Goal: Use online tool/utility: Utilize a website feature to perform a specific function

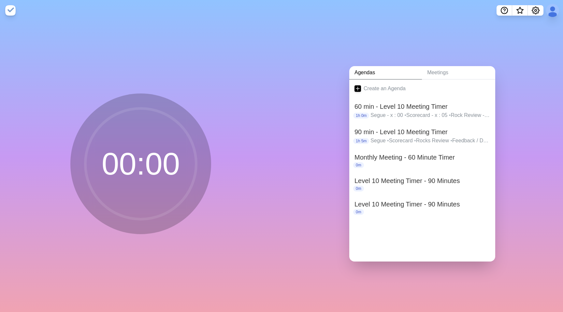
click at [259, 80] on div "00 : 00" at bounding box center [141, 167] width 282 height 292
click at [423, 134] on h2 "90 min - Level 10 Meeting Timer" at bounding box center [423, 132] width 136 height 10
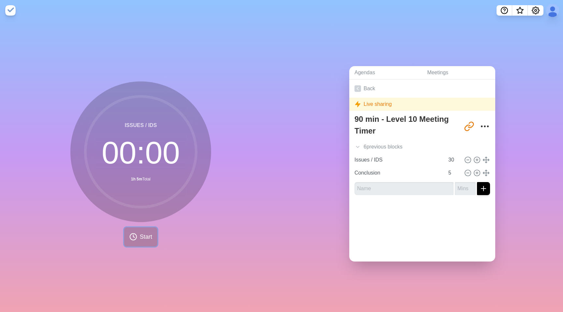
click at [151, 234] on span "Start" at bounding box center [146, 237] width 12 height 9
click at [127, 237] on polygon at bounding box center [125, 237] width 4 height 7
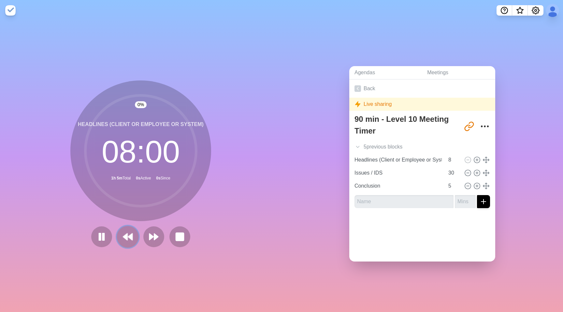
click at [127, 237] on polygon at bounding box center [125, 237] width 4 height 7
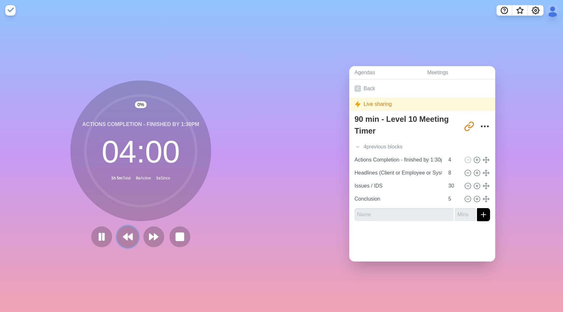
click at [127, 237] on polygon at bounding box center [125, 237] width 4 height 7
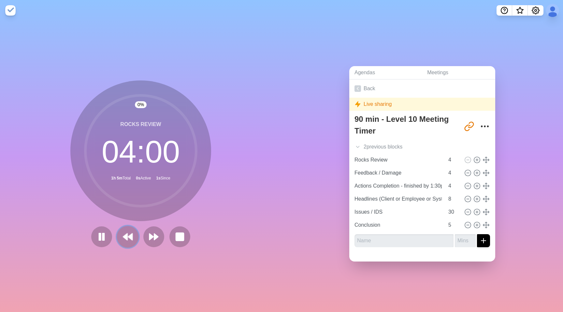
click at [127, 237] on polygon at bounding box center [125, 237] width 4 height 7
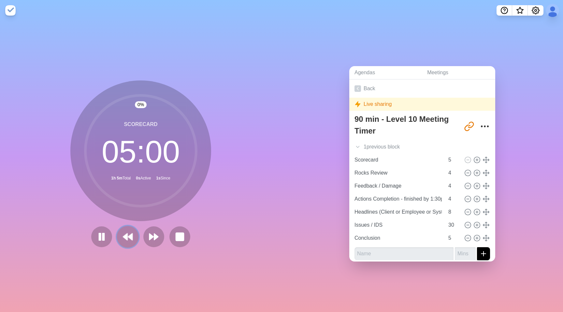
click at [127, 237] on polygon at bounding box center [125, 237] width 4 height 7
click at [127, 237] on div at bounding box center [141, 237] width 104 height 21
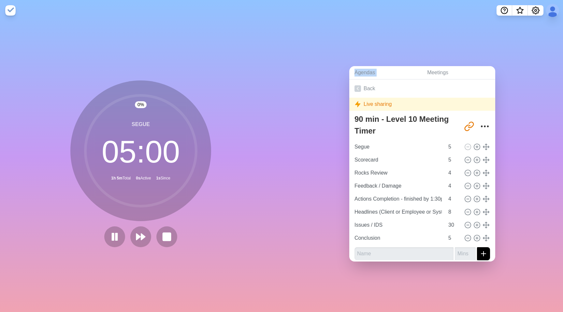
click at [127, 237] on div at bounding box center [141, 237] width 78 height 21
click at [104, 237] on button at bounding box center [115, 237] width 22 height 22
click at [537, 6] on button "Settings" at bounding box center [536, 10] width 16 height 10
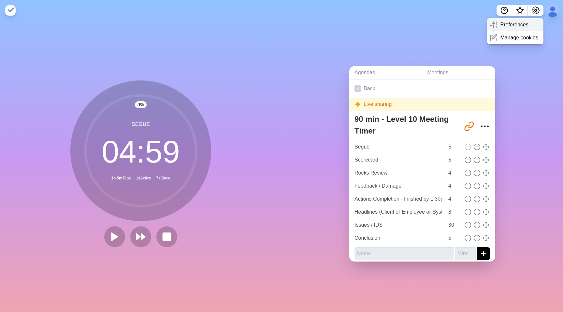
click at [520, 25] on p "Preferences" at bounding box center [515, 25] width 28 height 8
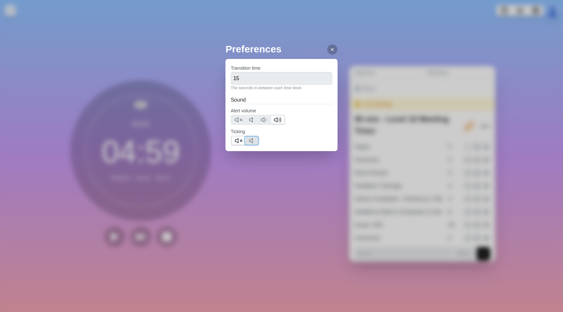
click at [256, 139] on icon at bounding box center [253, 141] width 8 height 8
click at [242, 141] on line at bounding box center [241, 141] width 2 height 2
click at [330, 50] on icon at bounding box center [332, 49] width 5 height 5
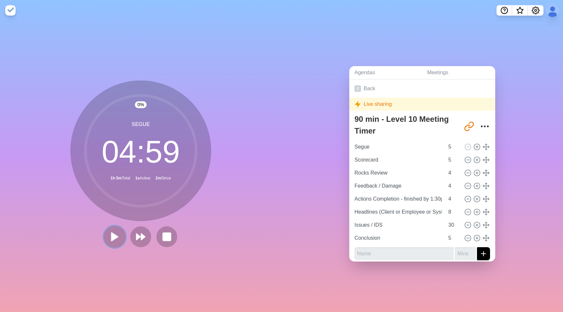
click at [116, 238] on polygon at bounding box center [115, 237] width 7 height 8
